Goal: Check status: Check status

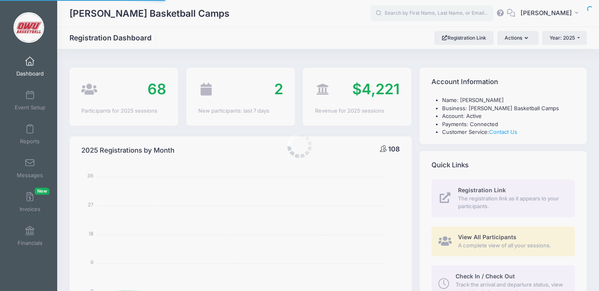
select select
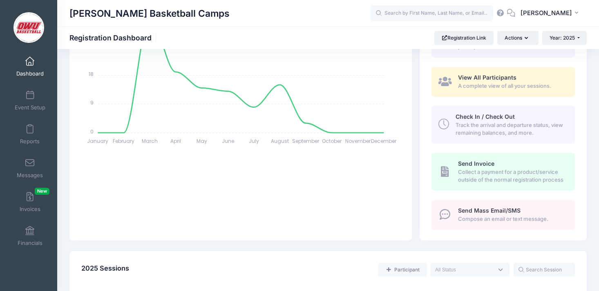
scroll to position [249, 0]
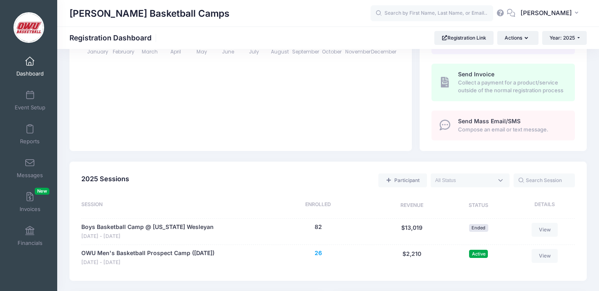
click at [320, 253] on button "26" at bounding box center [318, 253] width 7 height 9
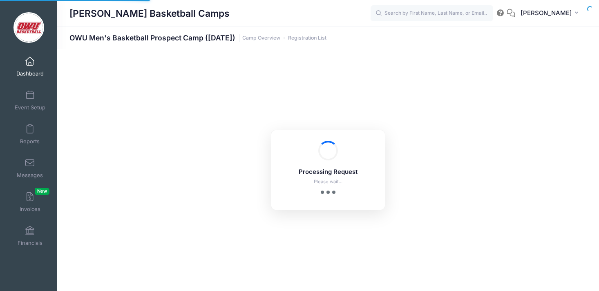
select select "10"
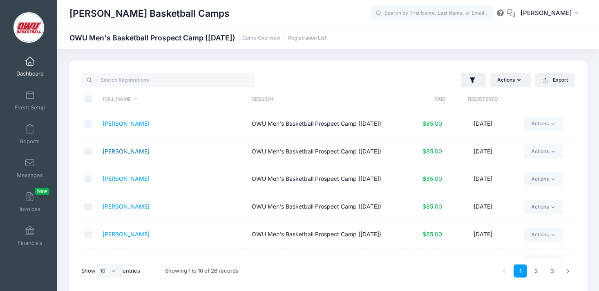
click at [122, 155] on link "[PERSON_NAME]" at bounding box center [126, 151] width 47 height 7
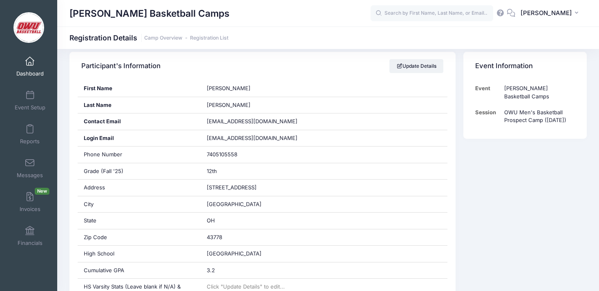
scroll to position [144, 0]
